Goal: Information Seeking & Learning: Compare options

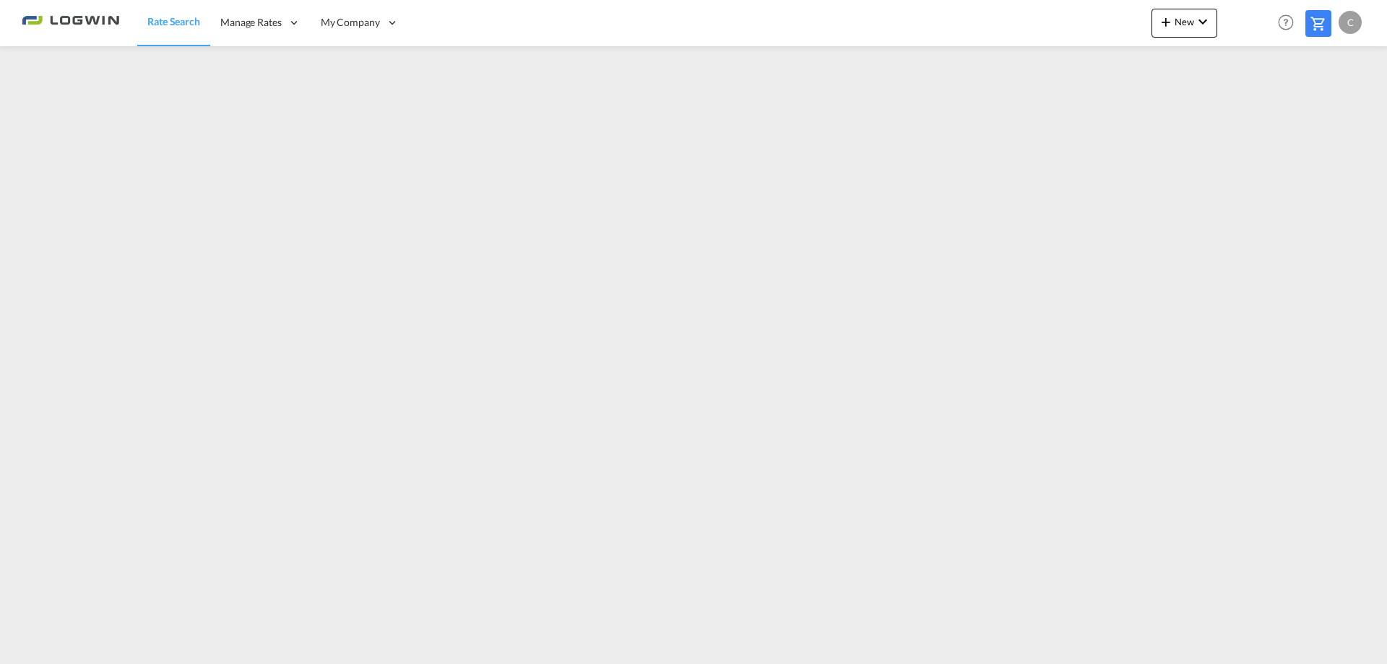
click at [59, 30] on img at bounding box center [71, 23] width 98 height 33
click at [59, 20] on img at bounding box center [71, 23] width 98 height 33
click at [91, 16] on img at bounding box center [71, 23] width 98 height 33
click at [104, 21] on img at bounding box center [71, 23] width 98 height 33
click at [98, 19] on img at bounding box center [71, 23] width 98 height 33
